Goal: Information Seeking & Learning: Learn about a topic

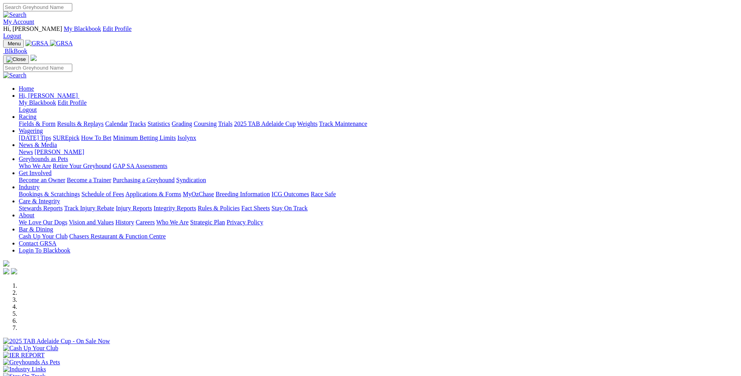
scroll to position [273, 0]
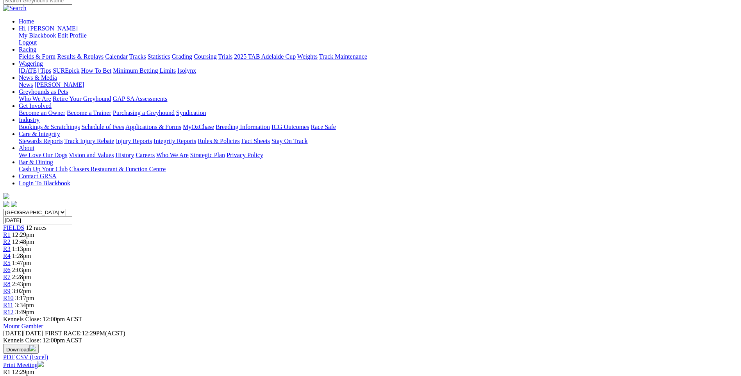
scroll to position [78, 0]
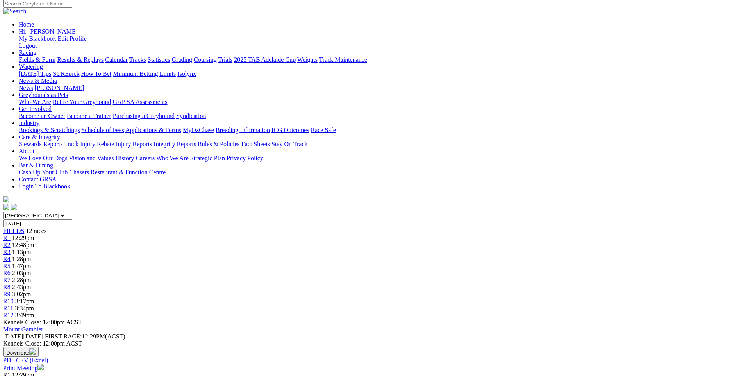
click at [34, 234] on span "12:29pm" at bounding box center [23, 237] width 22 height 7
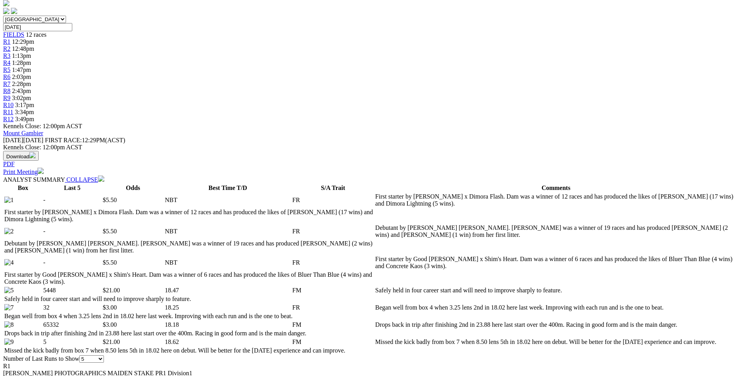
scroll to position [273, 0]
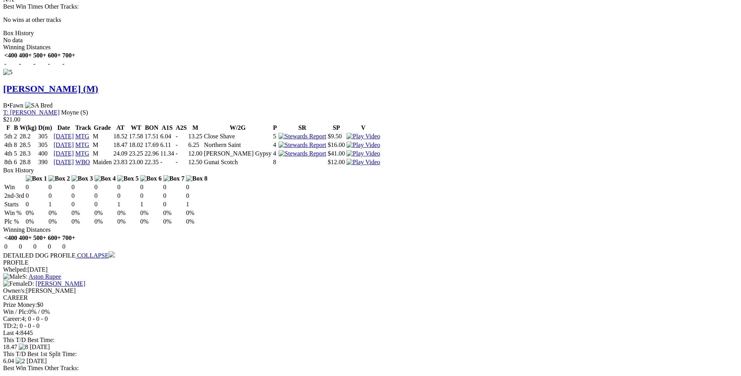
scroll to position [1602, 0]
